Goal: Register for event/course

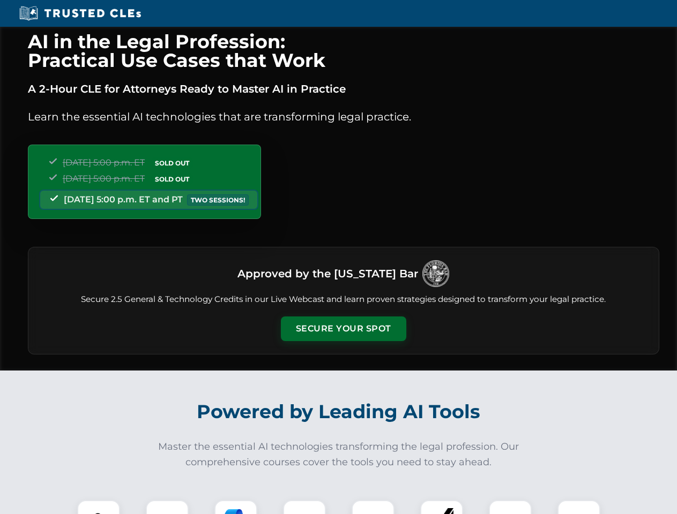
click at [343, 329] on button "Secure Your Spot" at bounding box center [343, 329] width 125 height 25
click at [99, 508] on img at bounding box center [98, 521] width 31 height 31
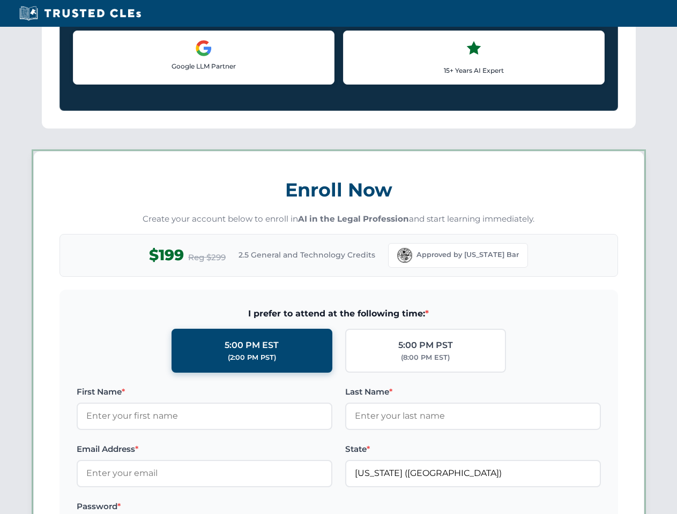
click at [236, 508] on label "Password *" at bounding box center [205, 507] width 256 height 13
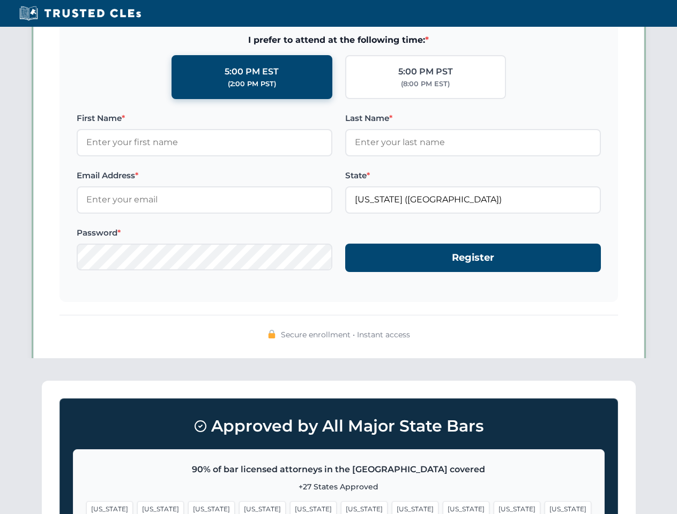
click at [494, 508] on span "[US_STATE]" at bounding box center [517, 510] width 47 height 16
